Goal: Task Accomplishment & Management: Manage account settings

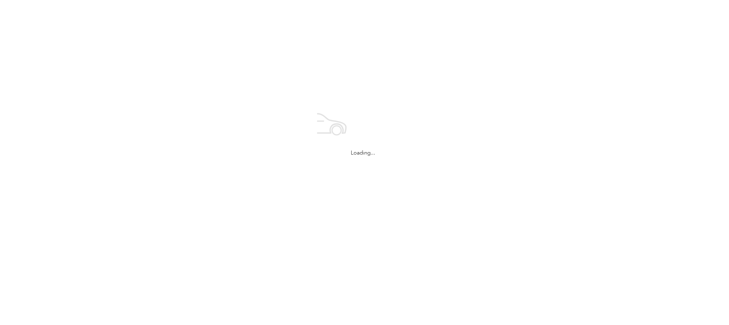
click at [86, 47] on div "Loading..." at bounding box center [363, 130] width 726 height 260
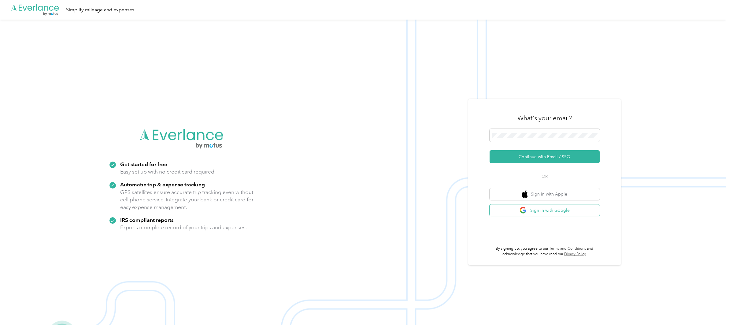
click at [537, 211] on button "Sign in with Google" at bounding box center [544, 210] width 110 height 12
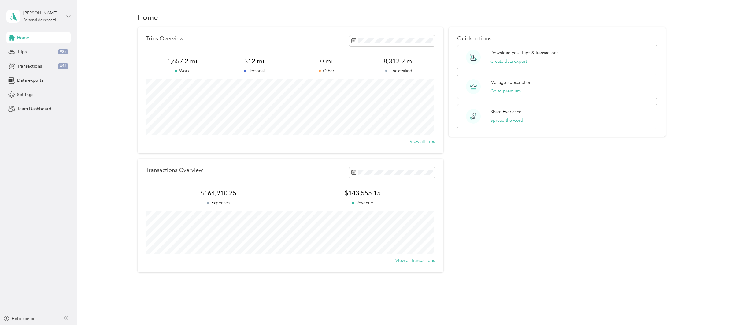
click at [100, 189] on div "Trips Overview 1,657.2 mi Work 312 mi Personal 0 mi Other 8,312.2 mi Unclassifi…" at bounding box center [402, 149] width 634 height 245
click at [523, 188] on div "Quick actions Download your trips & transactions Create data export Manage Subs…" at bounding box center [557, 149] width 217 height 245
click at [542, 199] on div "Quick actions Download your trips & transactions Create data export Manage Subs…" at bounding box center [557, 149] width 217 height 245
click at [99, 173] on div "Trips Overview 1,657.2 mi Work 312 mi Personal 0 mi Other 8,312.2 mi Unclassifi…" at bounding box center [402, 149] width 634 height 245
drag, startPoint x: 507, startPoint y: 222, endPoint x: 333, endPoint y: 175, distance: 179.7
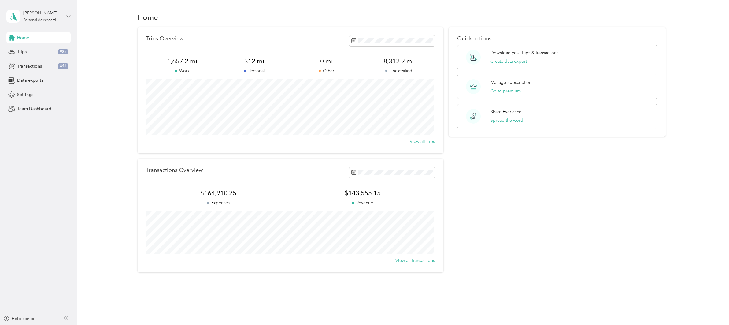
click at [507, 221] on div "Quick actions Download your trips & transactions Create data export Manage Subs…" at bounding box center [557, 149] width 217 height 245
drag, startPoint x: 539, startPoint y: 196, endPoint x: 530, endPoint y: 196, distance: 9.2
click at [539, 196] on div "Quick actions Download your trips & transactions Create data export Manage Subs…" at bounding box center [557, 149] width 217 height 245
click at [580, 200] on div "Quick actions Download your trips & transactions Create data export Manage Subs…" at bounding box center [557, 149] width 217 height 245
click at [566, 202] on div "Quick actions Download your trips & transactions Create data export Manage Subs…" at bounding box center [557, 149] width 217 height 245
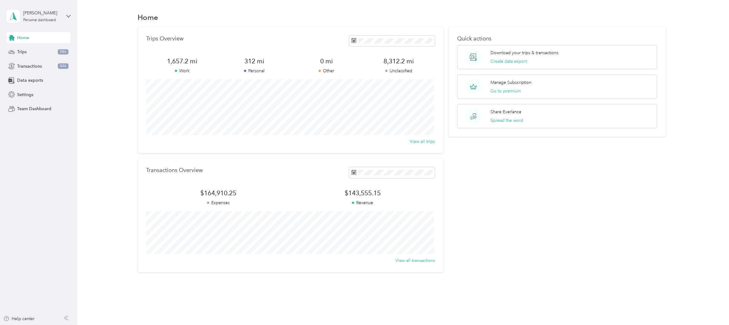
click at [571, 236] on div "Quick actions Download your trips & transactions Create data export Manage Subs…" at bounding box center [557, 149] width 217 height 245
drag, startPoint x: 384, startPoint y: 194, endPoint x: 345, endPoint y: 193, distance: 39.2
click at [345, 193] on span "$143,555.15" at bounding box center [362, 193] width 144 height 9
click at [461, 188] on div "Quick actions Download your trips & transactions Create data export Manage Subs…" at bounding box center [557, 149] width 217 height 245
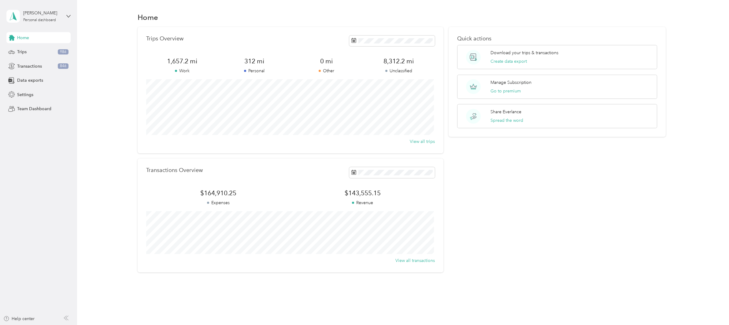
drag, startPoint x: 131, startPoint y: 129, endPoint x: 95, endPoint y: 97, distance: 48.3
click at [131, 129] on div "Trips Overview 1,657.2 mi Work 312 mi Personal 0 mi Other 8,312.2 mi Unclassifi…" at bounding box center [402, 149] width 634 height 245
click at [116, 119] on div "Trips Overview 1,657.2 mi Work 312 mi Personal 0 mi Other 8,312.2 mi Unclassifi…" at bounding box center [402, 149] width 634 height 245
drag, startPoint x: 566, startPoint y: 260, endPoint x: 564, endPoint y: 251, distance: 8.5
click at [566, 255] on div "Quick actions Download your trips & transactions Create data export Manage Subs…" at bounding box center [557, 149] width 217 height 245
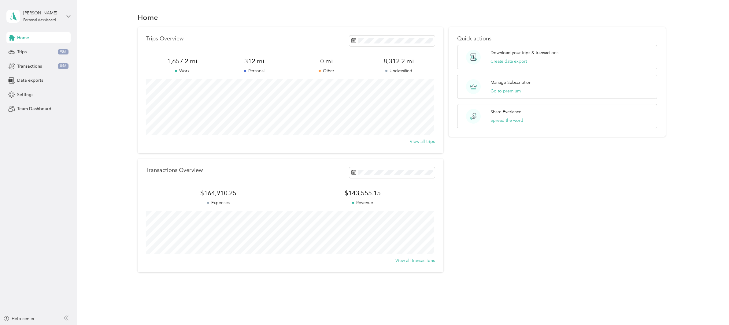
click at [224, 172] on div "Transactions Overview" at bounding box center [290, 172] width 289 height 11
click at [537, 198] on div "Quick actions Download your trips & transactions Create data export Manage Subs…" at bounding box center [557, 149] width 217 height 245
drag, startPoint x: 545, startPoint y: 184, endPoint x: 544, endPoint y: 156, distance: 28.1
click at [545, 181] on div "Quick actions Download your trips & transactions Create data export Manage Subs…" at bounding box center [557, 149] width 217 height 245
click at [556, 26] on section "Home Trips Overview 1,657.2 mi Work 312 mi Personal 0 mi Other 8,312.2 mi Uncla…" at bounding box center [402, 141] width 634 height 261
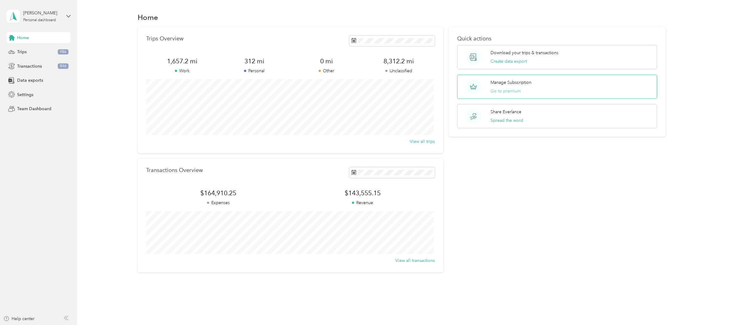
click at [514, 94] on button "Go to premium" at bounding box center [505, 91] width 30 height 6
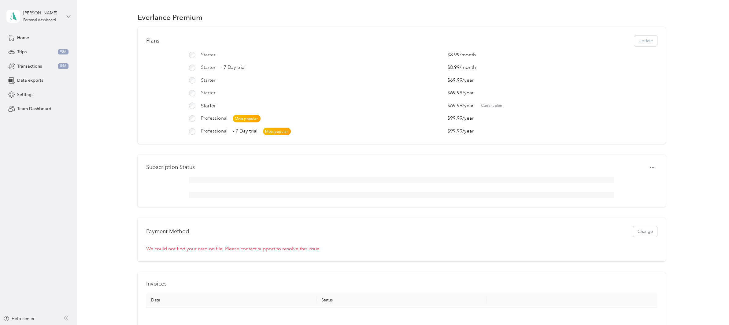
click at [103, 175] on div "Plans Update Starter $8.99 / month Starter - 7 Day trial $8.99 / month Starter …" at bounding box center [402, 256] width 634 height 459
drag, startPoint x: 109, startPoint y: 147, endPoint x: 175, endPoint y: 126, distance: 69.3
click at [109, 147] on div "Plans Update Starter $8.99 / month Starter - 7 Day trial $8.99 / month Starter …" at bounding box center [402, 256] width 634 height 459
click at [248, 119] on span "Most popular" at bounding box center [247, 119] width 28 height 8
click at [113, 173] on div "Plans Update Starter $8.99 / month Starter - 7 Day trial $8.99 / month Starter …" at bounding box center [402, 256] width 634 height 459
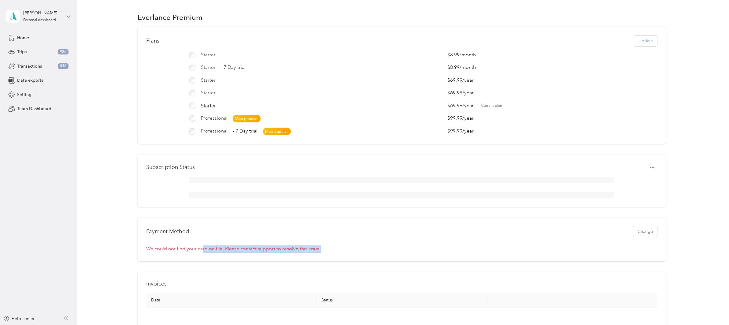
drag, startPoint x: 337, startPoint y: 258, endPoint x: 435, endPoint y: 262, distance: 98.2
click at [435, 261] on div "Payment Method Change We could not find your card on file. Please contact suppo…" at bounding box center [402, 239] width 528 height 44
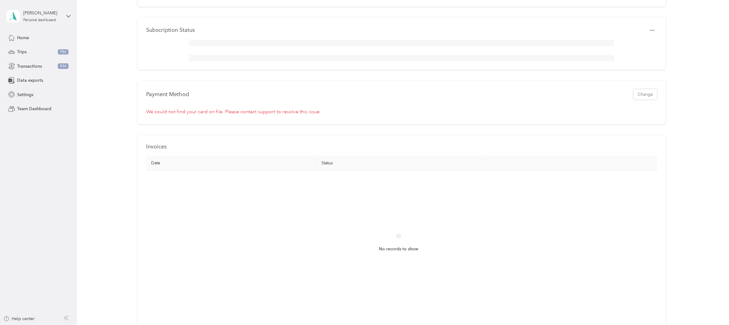
scroll to position [31, 0]
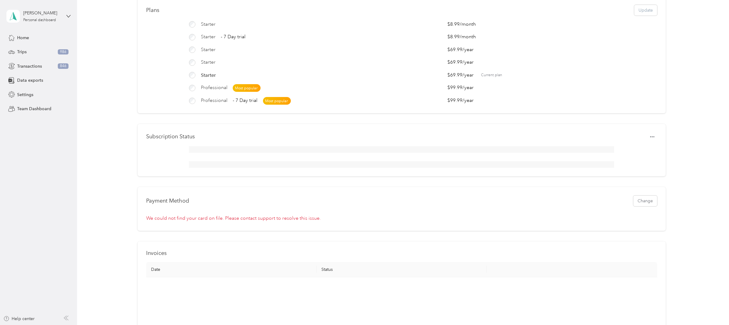
click at [125, 220] on div "Plans Update Starter $8.99 / month Starter - 7 Day trial $8.99 / month Starter …" at bounding box center [402, 225] width 634 height 459
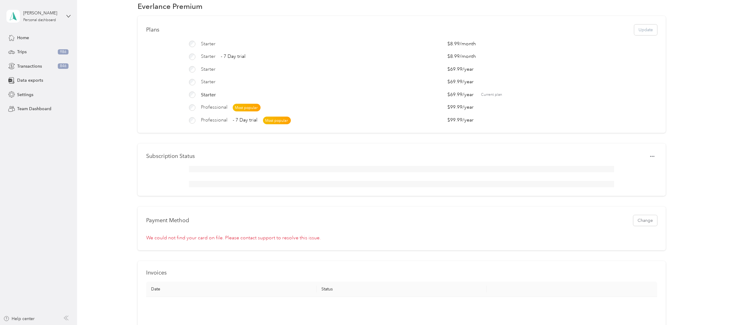
scroll to position [0, 0]
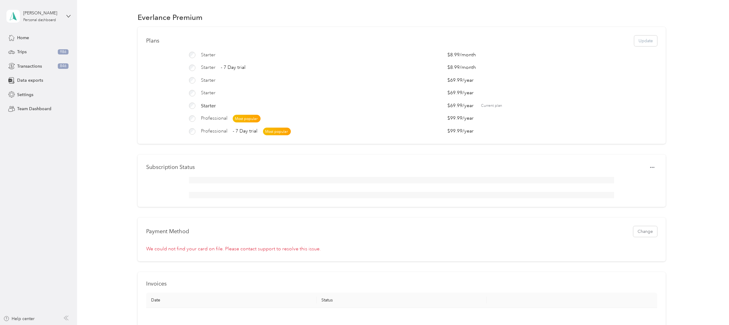
click at [105, 169] on div "Plans Update Starter $8.99 / month Starter - 7 Day trial $8.99 / month Starter …" at bounding box center [402, 256] width 634 height 459
click at [107, 114] on div "Plans Update Starter $8.99 / month Starter - 7 Day trial $8.99 / month Starter …" at bounding box center [402, 256] width 634 height 459
click at [112, 147] on div "Plans Update Starter $8.99 / month Starter - 7 Day trial $8.99 / month Starter …" at bounding box center [402, 256] width 634 height 459
click at [677, 94] on div "Plans Update Starter $8.99 / month Starter - 7 Day trial $8.99 / month Starter …" at bounding box center [402, 256] width 634 height 459
drag, startPoint x: 120, startPoint y: 164, endPoint x: 35, endPoint y: 95, distance: 109.4
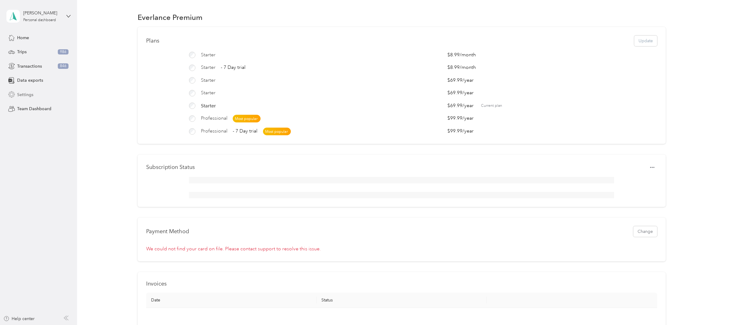
click at [117, 160] on div "Plans Update Starter $8.99 / month Starter - 7 Day trial $8.99 / month Starter …" at bounding box center [402, 256] width 634 height 459
click at [39, 64] on span "Transactions" at bounding box center [29, 66] width 25 height 6
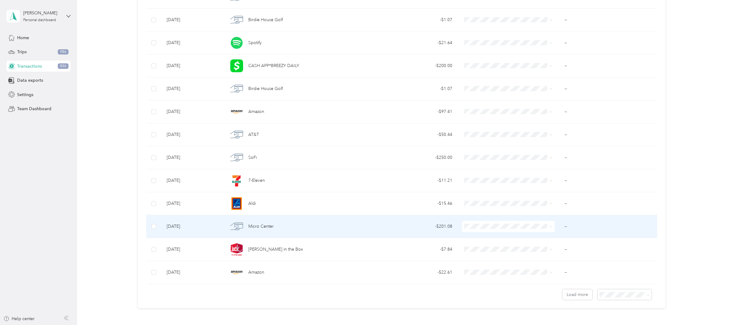
scroll to position [367, 0]
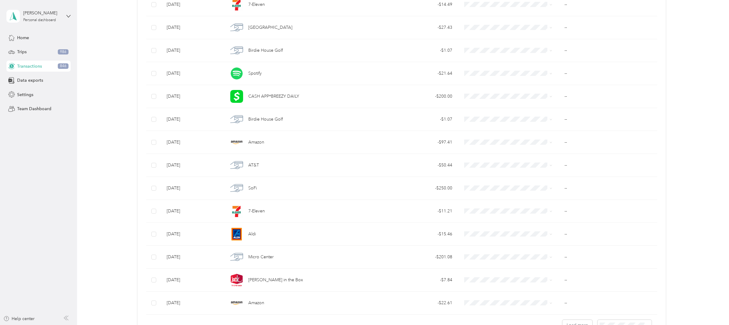
click at [107, 153] on div "-$164,910.25 Expenses $143,555.15 Revenue All purposes Filters Export Date Merc…" at bounding box center [402, -1] width 634 height 679
click at [103, 149] on div "-$164,910.25 Expenses $143,555.15 Revenue All purposes Filters Export Date Merc…" at bounding box center [402, -1] width 634 height 679
click at [103, 188] on div "-$164,910.25 Expenses $143,555.15 Revenue All purposes Filters Export Date Merc…" at bounding box center [402, -1] width 634 height 679
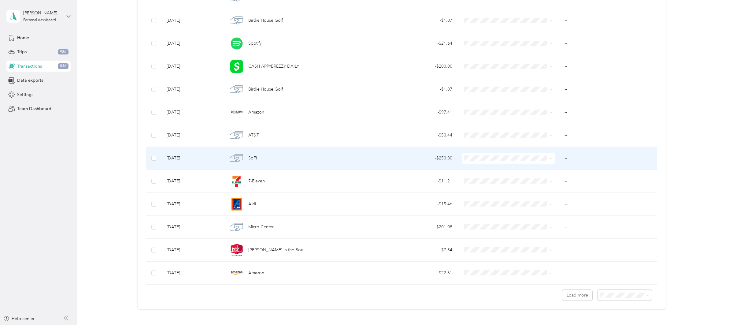
scroll to position [444, 0]
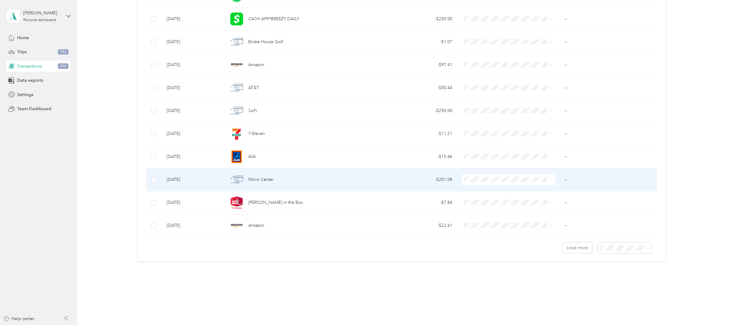
click at [501, 211] on span "Real Estate" at bounding box center [512, 212] width 73 height 6
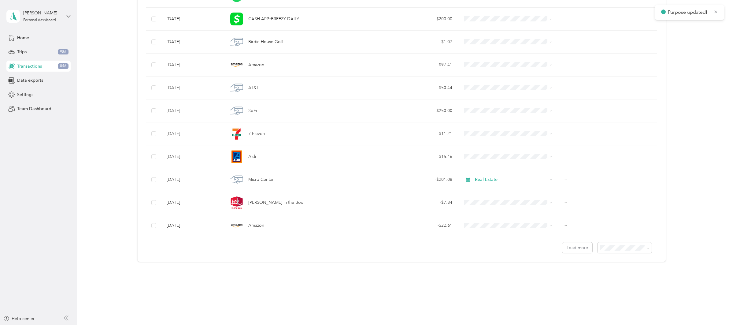
click at [474, 249] on div "Load more" at bounding box center [401, 245] width 511 height 16
drag, startPoint x: 424, startPoint y: 256, endPoint x: 436, endPoint y: 242, distance: 18.9
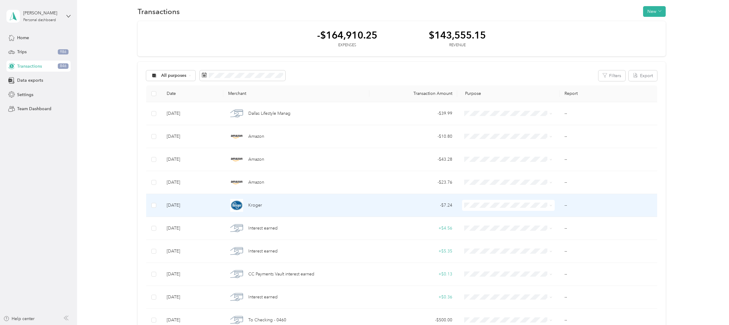
scroll to position [0, 0]
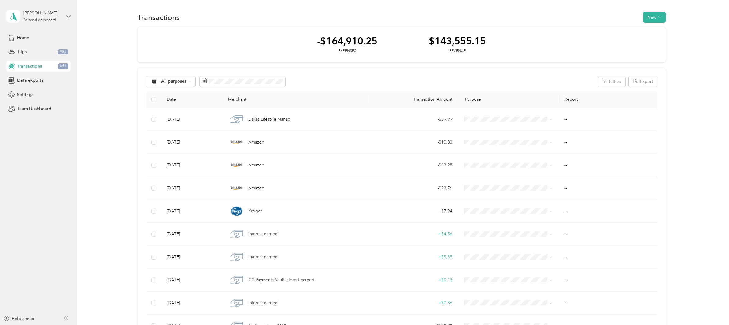
drag, startPoint x: 124, startPoint y: 210, endPoint x: 160, endPoint y: 210, distance: 35.5
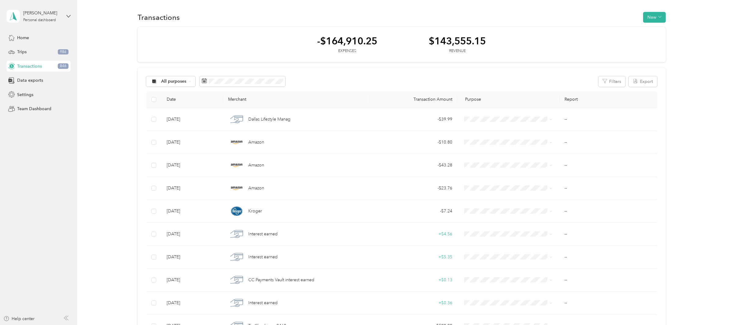
drag, startPoint x: 98, startPoint y: 209, endPoint x: 124, endPoint y: 208, distance: 25.1
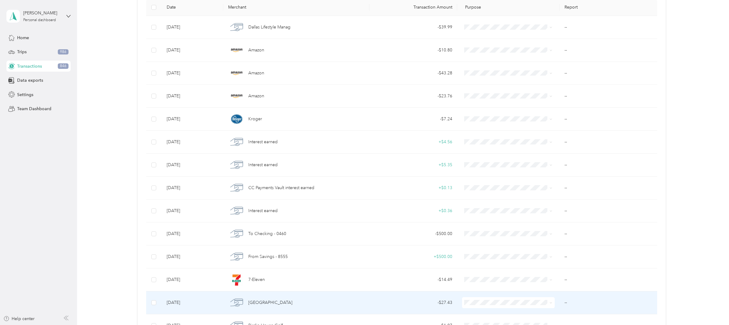
scroll to position [153, 0]
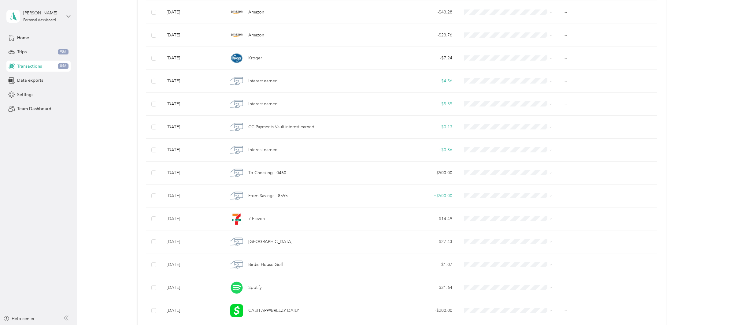
click at [140, 128] on div "All purposes Filters Export Date Merchant Transaction Amount Purpose Report [DA…" at bounding box center [402, 234] width 528 height 638
click at [135, 128] on div "-$164,910.25 Expenses $143,555.15 Revenue All purposes Filters Export Date Merc…" at bounding box center [402, 213] width 634 height 679
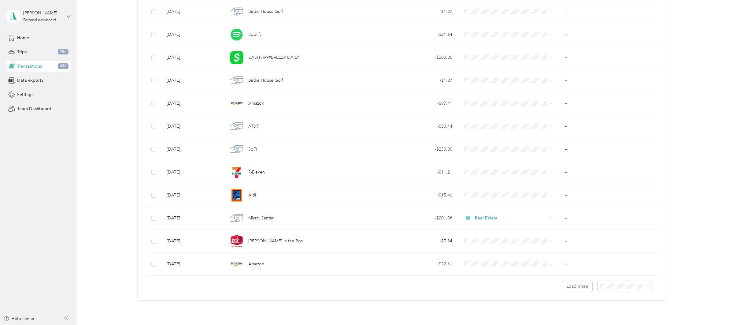
scroll to position [444, 0]
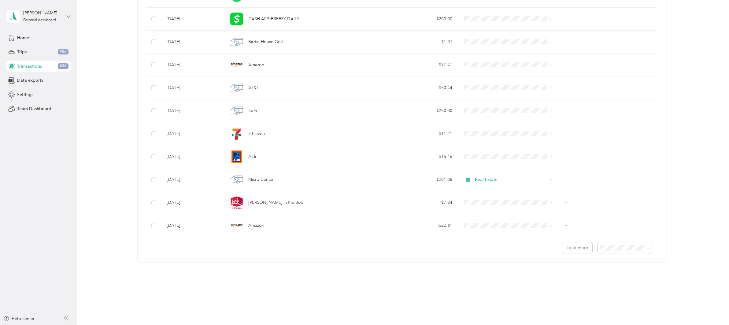
click at [29, 96] on span "Settings" at bounding box center [25, 94] width 16 height 6
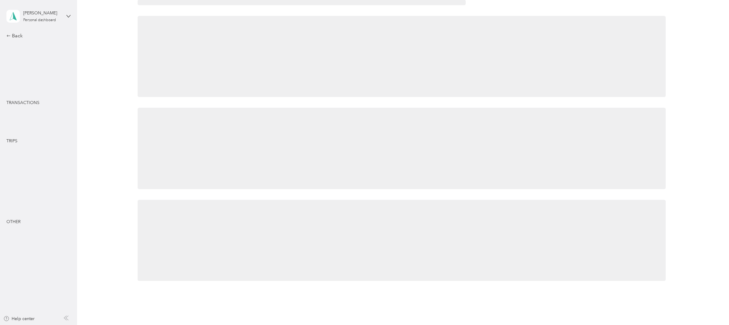
scroll to position [117, 0]
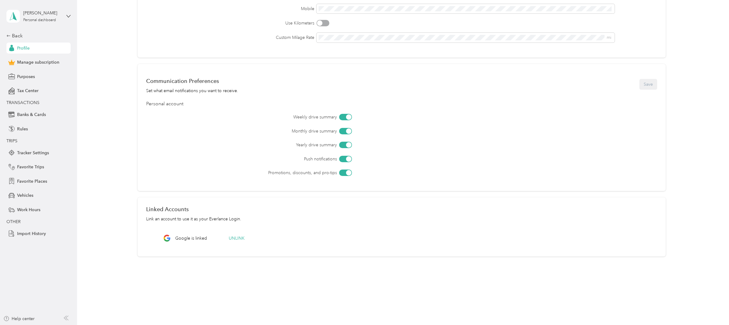
click at [100, 79] on div "Personal Info Save First name Last name Email * Mobile Use Kilometers Custom Mi…" at bounding box center [402, 91] width 634 height 340
click at [46, 112] on div "Banks & Cards" at bounding box center [38, 114] width 64 height 11
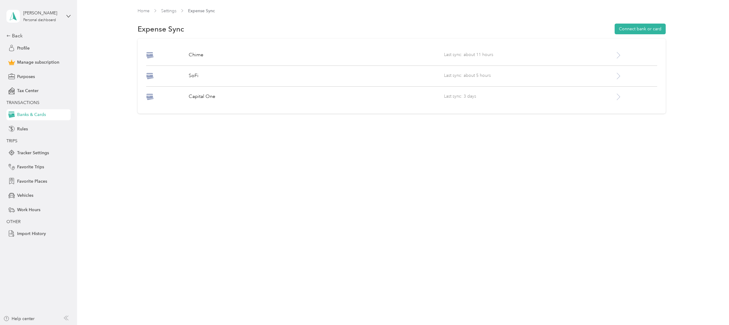
click at [103, 98] on div "Chime Last sync: about 11 hours SoFi Last sync: about 5 hours Capital One Last …" at bounding box center [402, 79] width 634 height 80
click at [123, 135] on div "Home Settings Expense Sync Expense Sync Connect bank or card Chime Last sync: a…" at bounding box center [401, 76] width 649 height 152
drag, startPoint x: 343, startPoint y: 175, endPoint x: 345, endPoint y: 171, distance: 5.3
click at [345, 175] on div "Home Settings Expense Sync Expense Sync Connect bank or card Chime Last sync: a…" at bounding box center [401, 162] width 649 height 325
click at [223, 94] on p "Capital One" at bounding box center [317, 96] width 256 height 7
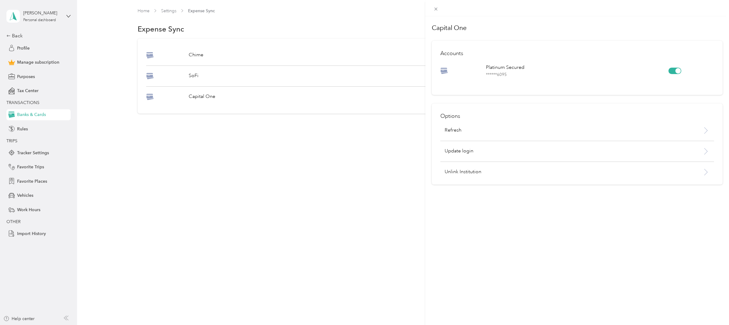
click at [353, 159] on div "Capital One Accounts Platinum Secured ****** 6095 Options Refresh Update login …" at bounding box center [364, 162] width 729 height 325
click at [589, 101] on div "Chime Last sync: about 11 hours SoFi Last sync: about 5 hours Capital One Last …" at bounding box center [402, 76] width 528 height 75
click at [622, 100] on icon at bounding box center [619, 97] width 8 height 8
click at [335, 194] on div "Capital One Accounts Platinum Secured ****** 6095 Options Refresh Update login …" at bounding box center [364, 162] width 729 height 325
click at [693, 24] on div "Expense Sync Connect bank or card" at bounding box center [402, 29] width 634 height 13
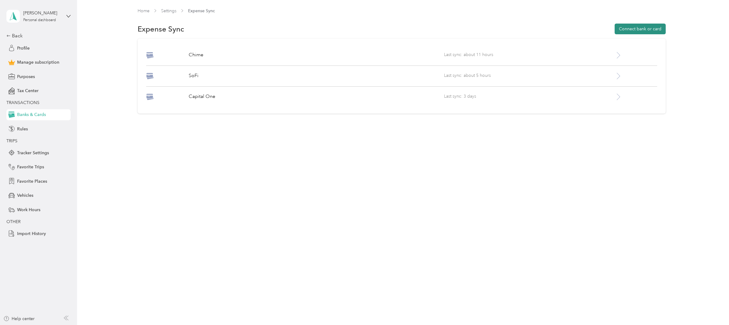
click at [632, 28] on button "Connect bank or card" at bounding box center [640, 29] width 51 height 11
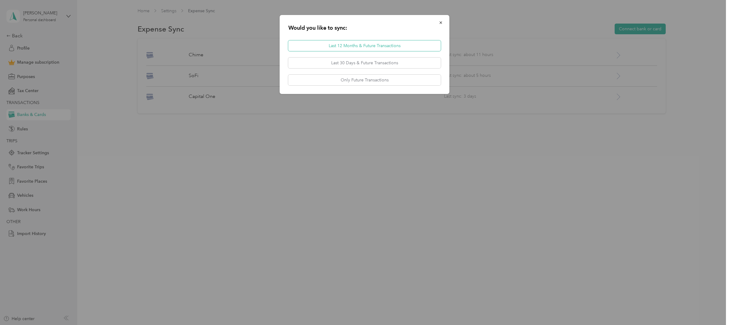
click at [385, 48] on button "Last 12 Months & Future Transactions" at bounding box center [364, 45] width 153 height 11
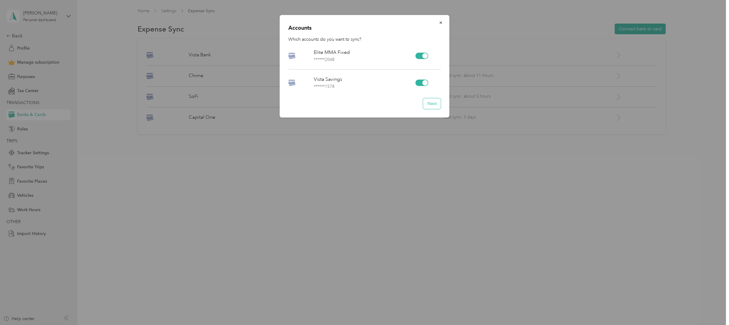
click at [424, 106] on button "Next" at bounding box center [432, 103] width 18 height 11
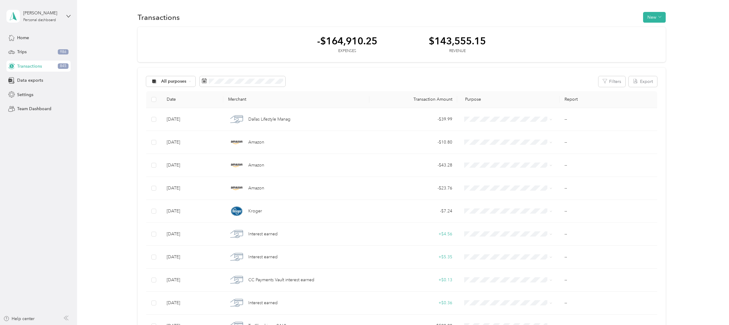
drag, startPoint x: 675, startPoint y: 78, endPoint x: 671, endPoint y: 78, distance: 3.7
drag, startPoint x: 109, startPoint y: 136, endPoint x: 108, endPoint y: 131, distance: 4.7
click at [27, 98] on div "Settings" at bounding box center [38, 94] width 64 height 11
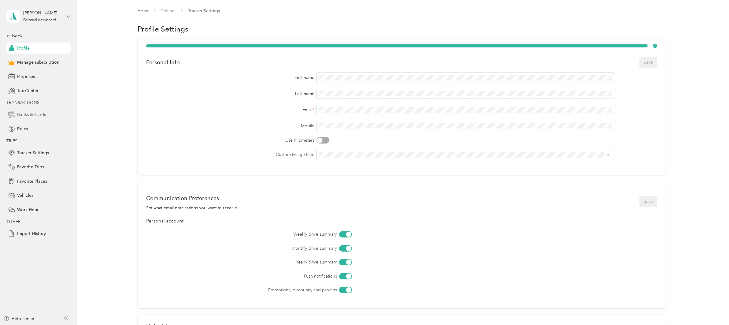
click at [31, 112] on span "Banks & Cards" at bounding box center [31, 114] width 29 height 6
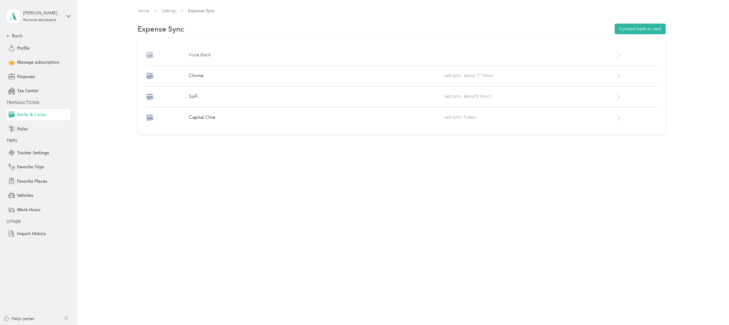
click at [626, 52] on div at bounding box center [636, 55] width 42 height 8
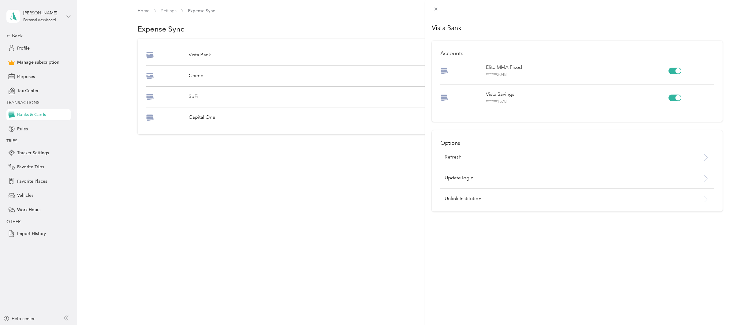
click at [489, 160] on div "Refresh" at bounding box center [554, 156] width 228 height 7
click at [98, 110] on div "Vista Bank Accounts Elite MMA Fixed ****** 2048 Vista Savings ****** 1578 Optio…" at bounding box center [364, 162] width 729 height 325
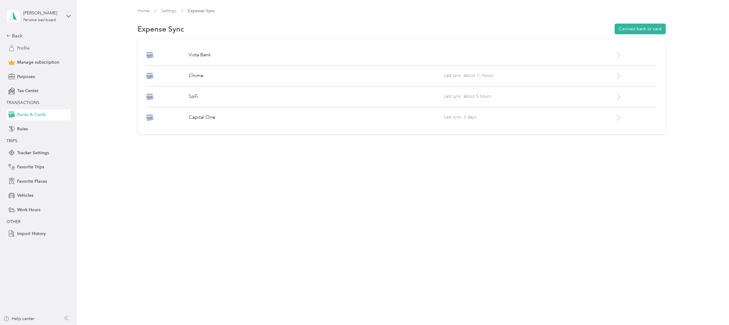
click at [25, 48] on span "Profile" at bounding box center [23, 48] width 13 height 6
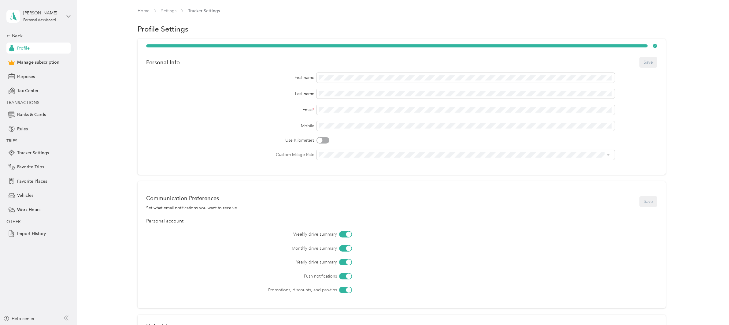
click at [79, 90] on div "Home Settings Tracker Settings Profile Settings Personal Info Save First name L…" at bounding box center [401, 206] width 649 height 412
click at [247, 134] on div "First name Last name Email * Mobile Use Kilometers Custom Milage Rate mi" at bounding box center [401, 116] width 511 height 87
click at [247, 133] on div "First name Last name Email * Mobile Use Kilometers Custom Milage Rate mi" at bounding box center [401, 116] width 511 height 87
click at [282, 157] on label "Custom Milage Rate" at bounding box center [230, 154] width 168 height 6
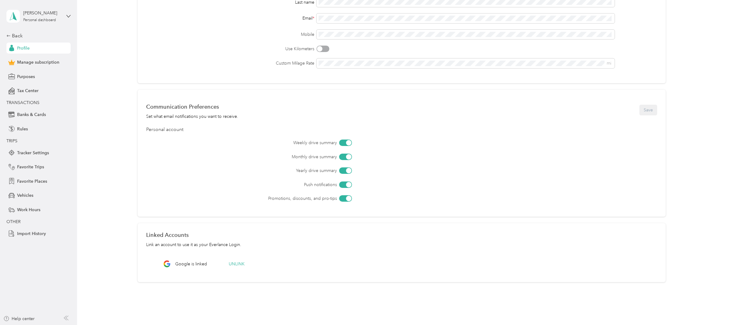
scroll to position [92, 0]
click at [213, 108] on div "Communication Preferences" at bounding box center [192, 106] width 92 height 6
click at [222, 123] on div "Communication Preferences Set what email notifications you want to receive. Sav…" at bounding box center [402, 152] width 528 height 127
click at [160, 261] on div "Linked Accounts Link an account to use it as your Everlance Login. Google is li…" at bounding box center [402, 252] width 528 height 59
click at [82, 85] on div "Home Settings Tracker Settings Profile Settings Personal Info Save First name L…" at bounding box center [401, 114] width 649 height 412
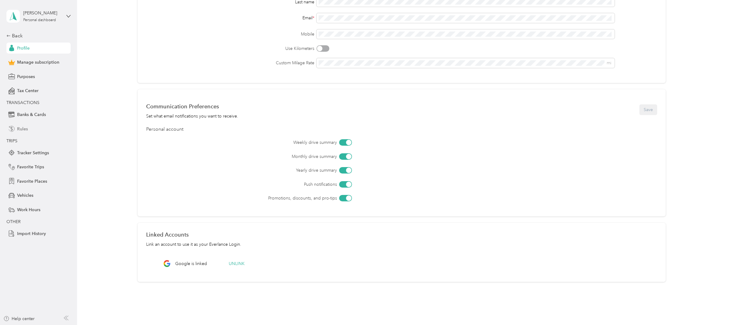
click at [45, 132] on div "Rules" at bounding box center [38, 128] width 64 height 11
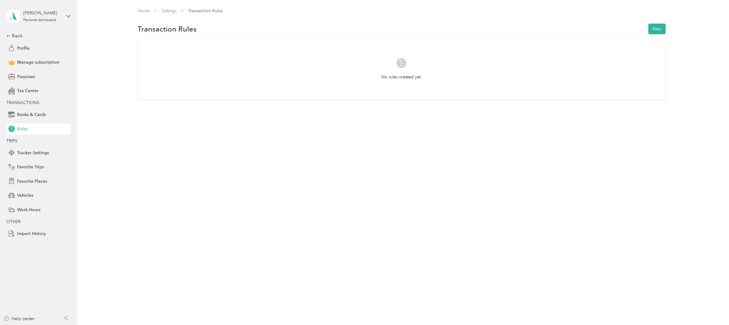
click at [103, 109] on div "Home Settings Transaction Rules Transaction Rules New No rules created yet." at bounding box center [401, 66] width 649 height 132
click at [662, 31] on button "New" at bounding box center [656, 29] width 17 height 11
click at [546, 99] on h1 "Classify as:" at bounding box center [547, 102] width 352 height 6
drag, startPoint x: 596, startPoint y: 69, endPoint x: 561, endPoint y: 74, distance: 36.1
click at [595, 70] on div "contains" at bounding box center [554, 66] width 325 height 10
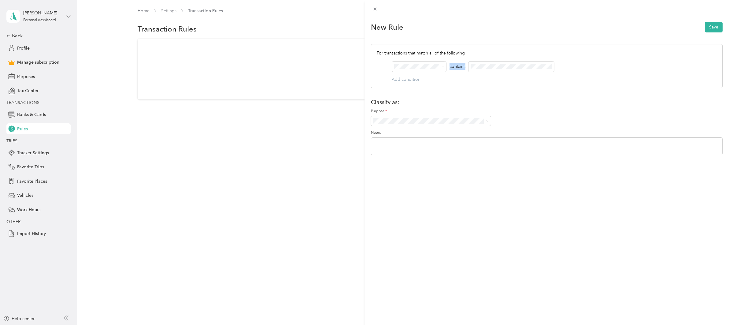
click at [590, 58] on div "For transactions that match all of the following AND contains Add condition" at bounding box center [547, 66] width 352 height 44
click at [451, 70] on div "contains" at bounding box center [457, 66] width 16 height 6
click at [674, 67] on div "contains" at bounding box center [554, 66] width 325 height 10
click at [377, 11] on icon at bounding box center [374, 8] width 5 height 5
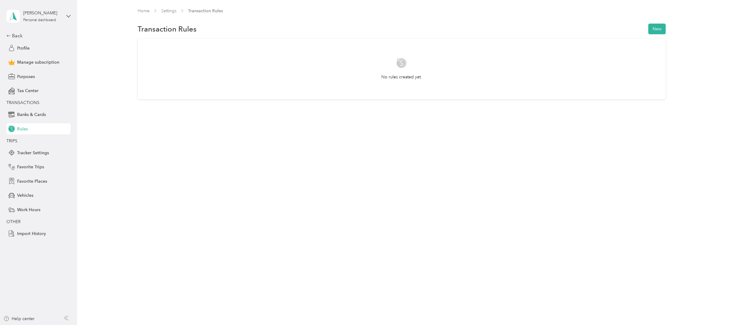
click at [182, 163] on div "Home Settings Transaction Rules Transaction Rules New No rules created yet." at bounding box center [401, 162] width 649 height 325
click at [45, 170] on div "Favorite Trips" at bounding box center [38, 166] width 64 height 11
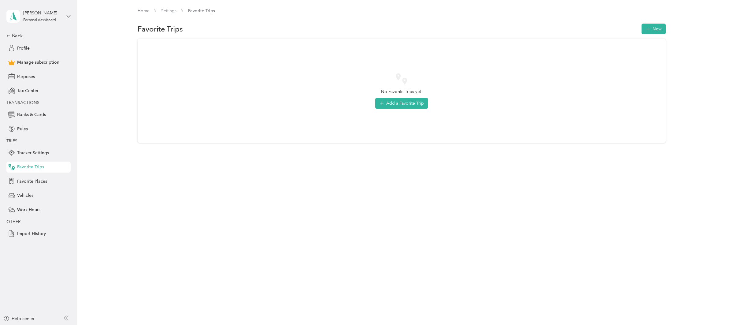
click at [106, 175] on div "Home Settings Favorite Trips Favorite Trips New No Favorite Trips yet. Add a Fa…" at bounding box center [401, 90] width 649 height 181
click at [115, 147] on div "No Favorite Trips yet. Add a Favorite Trip" at bounding box center [402, 94] width 634 height 110
click at [49, 184] on div "Favorite Places" at bounding box center [38, 180] width 64 height 11
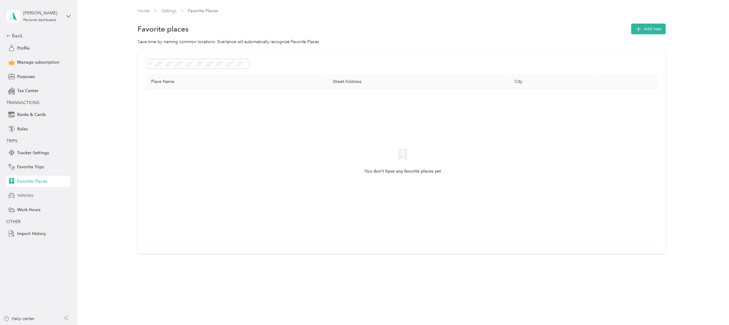
click at [34, 191] on div "Vehicles" at bounding box center [38, 195] width 64 height 11
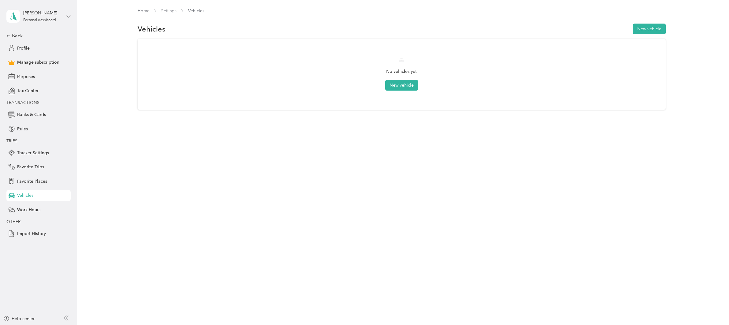
click at [164, 196] on div "Home Settings Vehicles Vehicles New vehicle No vehicles yet New vehicle" at bounding box center [401, 162] width 649 height 325
click at [160, 164] on div "Home Settings Vehicles Vehicles New vehicle No vehicles yet New vehicle" at bounding box center [401, 162] width 649 height 325
click at [31, 215] on div "Back Profile Manage subscription Purposes Tax Center TRANSACTIONS Banks & Cards…" at bounding box center [38, 135] width 64 height 207
click at [40, 157] on div "Tracker Settings" at bounding box center [38, 152] width 64 height 11
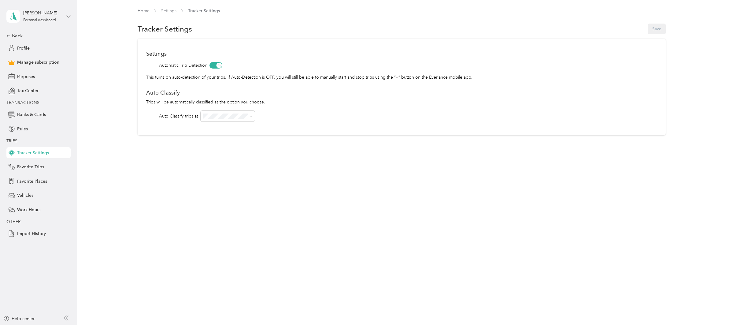
click at [216, 175] on div "Home Settings Tracker Settings Tracker Settings Save Settings Automatic Trip De…" at bounding box center [401, 162] width 649 height 325
click at [240, 121] on span at bounding box center [228, 116] width 54 height 11
click at [109, 112] on div "Settings Automatic Trip Detection This turns on auto-detection of your trips. I…" at bounding box center [402, 87] width 634 height 97
click at [228, 127] on div "Work" at bounding box center [228, 127] width 46 height 6
click at [412, 209] on div "Home Settings Tracker Settings Tracker Settings Save Settings Automatic Trip De…" at bounding box center [401, 162] width 649 height 325
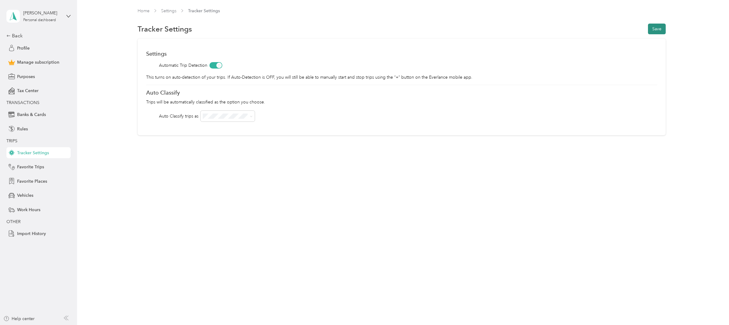
click at [662, 29] on button "Save" at bounding box center [657, 29] width 18 height 11
click at [251, 185] on div "Home Settings Tracker Settings Tracker Settings Save Settings Automatic Trip De…" at bounding box center [401, 162] width 649 height 325
click at [35, 50] on div "Profile" at bounding box center [38, 47] width 64 height 11
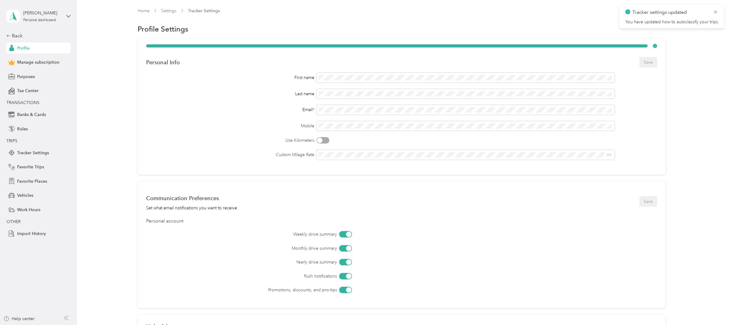
click at [109, 97] on div "Personal Info Save First name Last name Email * Mobile Use Kilometers Custom Mi…" at bounding box center [402, 209] width 634 height 340
drag, startPoint x: 232, startPoint y: 102, endPoint x: 118, endPoint y: 93, distance: 115.0
click at [232, 102] on div "First name Last name Email * Mobile Use Kilometers Custom Milage Rate mi" at bounding box center [401, 116] width 511 height 87
drag, startPoint x: 104, startPoint y: 91, endPoint x: 110, endPoint y: 83, distance: 9.8
click at [109, 85] on div "Personal Info Save First name Last name Email * Mobile Use Kilometers Custom Mi…" at bounding box center [402, 209] width 634 height 340
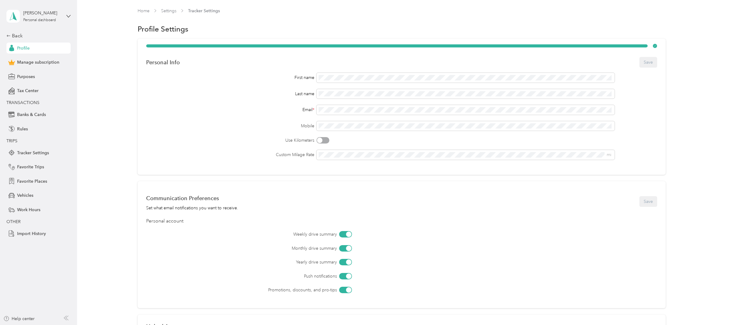
click at [147, 6] on div "Home Settings Tracker Settings Profile Settings Personal Info Save First name L…" at bounding box center [401, 206] width 649 height 412
click at [141, 11] on link "Home" at bounding box center [144, 10] width 12 height 5
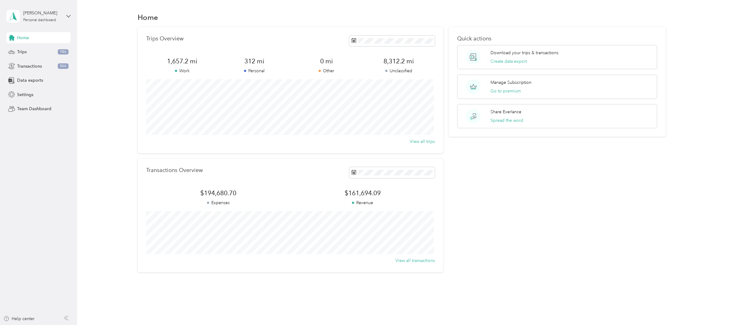
click at [104, 164] on div "Trips Overview 1,657.2 mi Work 312 mi Personal 0 mi Other 8,312.2 mi Unclassifi…" at bounding box center [402, 149] width 634 height 245
drag, startPoint x: 640, startPoint y: 189, endPoint x: 411, endPoint y: 147, distance: 232.7
click at [633, 186] on div "Quick actions Download your trips & transactions Create data export Manage Subs…" at bounding box center [557, 149] width 217 height 245
click at [124, 95] on div "Trips Overview 1,657.2 mi Work 312 mi Personal 0 mi Other 8,312.2 mi Unclassifi…" at bounding box center [402, 149] width 634 height 245
click at [512, 157] on div "Quick actions Download your trips & transactions Create data export Manage Subs…" at bounding box center [557, 149] width 217 height 245
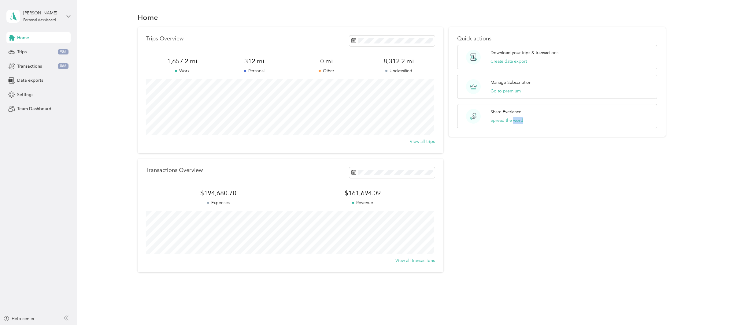
click at [512, 157] on div "Quick actions Download your trips & transactions Create data export Manage Subs…" at bounding box center [557, 149] width 217 height 245
click at [513, 179] on div "Quick actions Download your trips & transactions Create data export Manage Subs…" at bounding box center [557, 149] width 217 height 245
click at [530, 214] on div "Quick actions Download your trips & transactions Create data export Manage Subs…" at bounding box center [557, 149] width 217 height 245
click at [553, 207] on div "Quick actions Download your trips & transactions Create data export Manage Subs…" at bounding box center [557, 149] width 217 height 245
click at [550, 213] on div "Quick actions Download your trips & transactions Create data export Manage Subs…" at bounding box center [557, 149] width 217 height 245
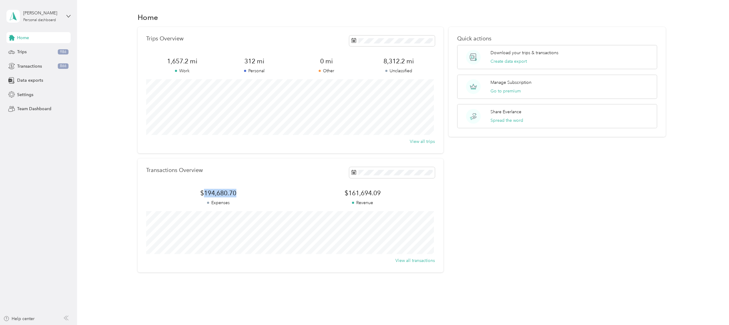
drag, startPoint x: 239, startPoint y: 194, endPoint x: 202, endPoint y: 191, distance: 37.1
click at [202, 191] on span "$194,680.70" at bounding box center [218, 193] width 144 height 9
click at [237, 193] on span "$194,680.70" at bounding box center [218, 193] width 144 height 9
drag, startPoint x: 383, startPoint y: 194, endPoint x: 340, endPoint y: 194, distance: 43.1
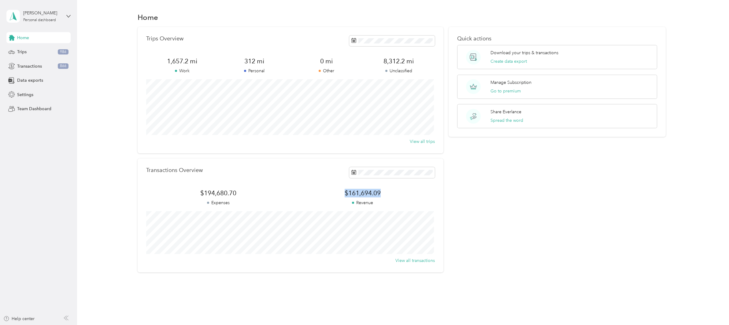
click at [337, 194] on span "$161,694.09" at bounding box center [362, 193] width 144 height 9
click at [604, 200] on div "Quick actions Download your trips & transactions Create data export Manage Subs…" at bounding box center [557, 149] width 217 height 245
click at [608, 221] on div "Quick actions Download your trips & transactions Create data export Manage Subs…" at bounding box center [557, 149] width 217 height 245
click at [526, 249] on div "Quick actions Download your trips & transactions Create data export Manage Subs…" at bounding box center [557, 149] width 217 height 245
click at [42, 53] on div "Trips 986" at bounding box center [38, 51] width 64 height 11
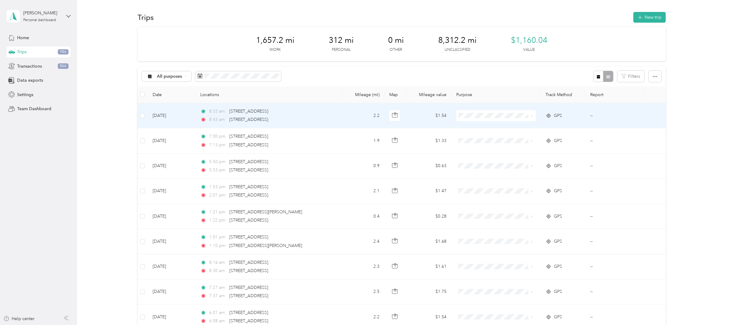
click at [489, 126] on span "Work" at bounding box center [501, 127] width 60 height 6
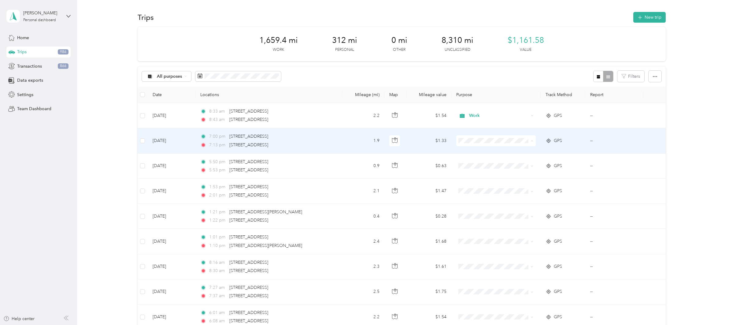
click at [481, 154] on ol "Work Personal Real Estate Other Charity Medical Moving Commute" at bounding box center [494, 190] width 79 height 86
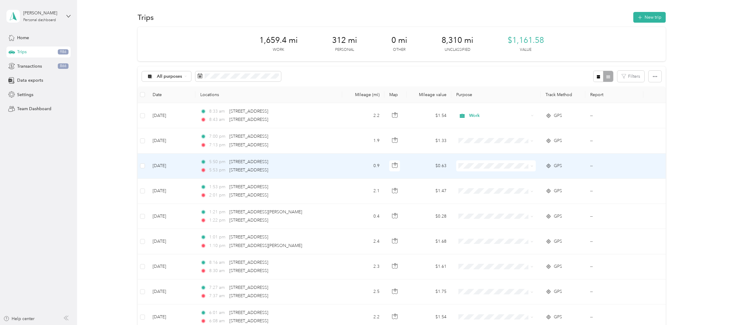
click at [481, 168] on span at bounding box center [495, 165] width 79 height 11
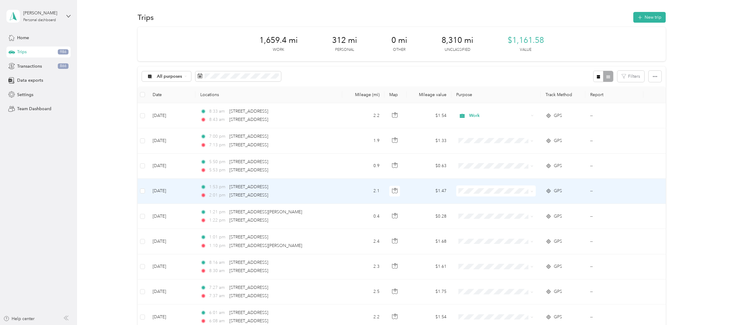
click at [480, 201] on span "Work" at bounding box center [501, 202] width 60 height 6
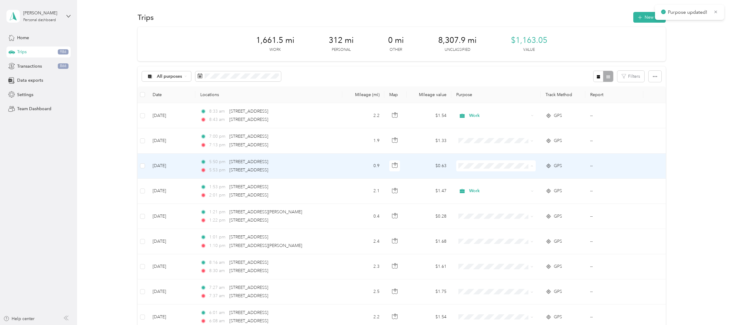
click at [482, 182] on ol "Work Personal Real Estate Other Charity Medical Moving Commute" at bounding box center [494, 215] width 79 height 86
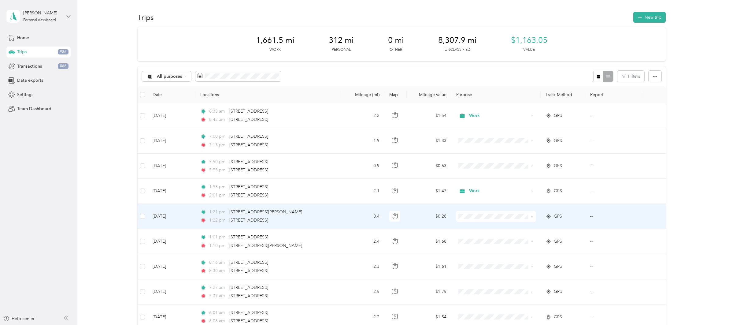
click at [490, 220] on span at bounding box center [495, 216] width 79 height 11
click at [498, 227] on span "Work" at bounding box center [501, 227] width 60 height 6
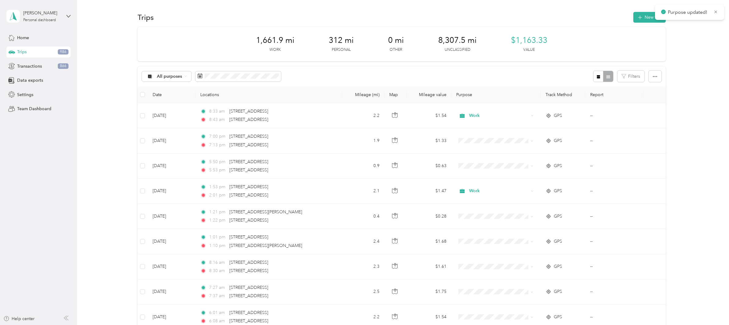
click at [713, 12] on span "Purpose updated!" at bounding box center [689, 13] width 57 height 8
drag, startPoint x: 705, startPoint y: 39, endPoint x: 670, endPoint y: 0, distance: 52.6
